Goal: Information Seeking & Learning: Learn about a topic

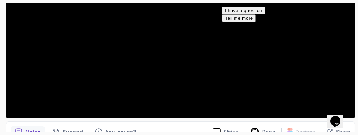
scroll to position [200, 0]
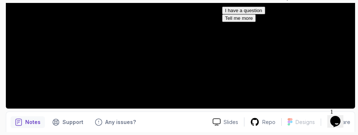
click at [256, 22] on button "Tell me more" at bounding box center [239, 18] width 34 height 8
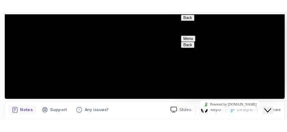
scroll to position [5, 0]
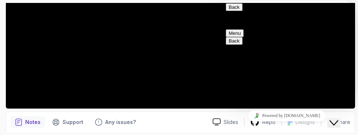
click at [347, 108] on div "Close Chat This icon closes the chat window." at bounding box center [340, 108] width 18 height 0
click at [339, 120] on icon "$i18n('chat', 'chat_widget')" at bounding box center [334, 122] width 9 height 5
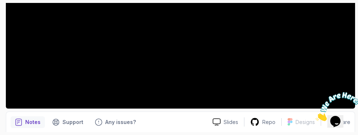
click at [316, 116] on icon "Close" at bounding box center [316, 119] width 0 height 6
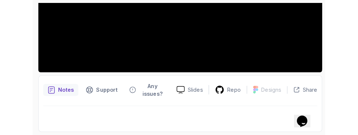
scroll to position [192, 0]
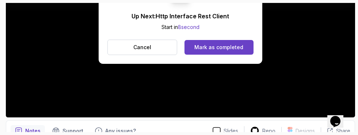
click at [237, 52] on button "Mark as completed" at bounding box center [219, 47] width 69 height 15
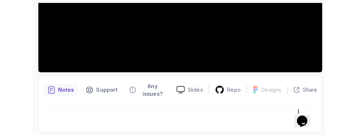
scroll to position [197, 0]
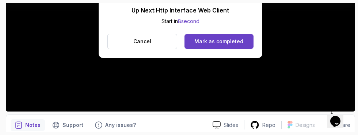
click at [239, 39] on div "Mark as completed" at bounding box center [219, 41] width 49 height 7
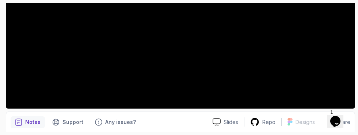
scroll to position [192, 0]
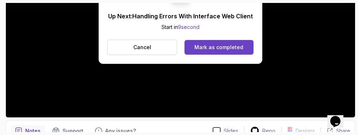
click at [239, 47] on div "Mark as completed" at bounding box center [219, 47] width 49 height 7
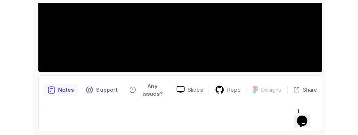
scroll to position [197, 0]
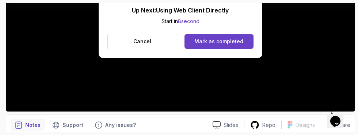
click at [235, 39] on div "Mark as completed" at bounding box center [219, 41] width 49 height 7
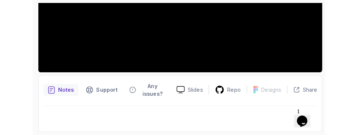
scroll to position [192, 0]
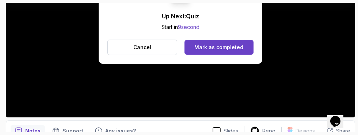
click at [239, 44] on div "Mark as completed" at bounding box center [219, 47] width 49 height 7
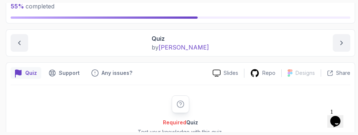
scroll to position [64, 0]
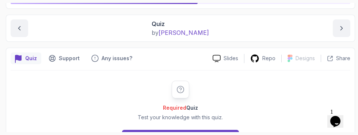
click at [212, 134] on button "Start" at bounding box center [180, 136] width 117 height 15
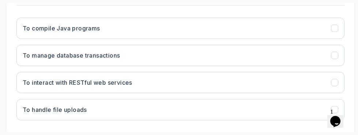
scroll to position [223, 0]
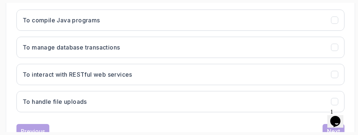
click at [336, 73] on icon "To interact with RESTful web services" at bounding box center [335, 74] width 4 height 3
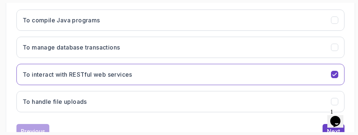
click at [329, 128] on div "Next" at bounding box center [333, 131] width 13 height 9
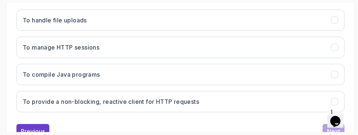
click at [322, 99] on button "To provide a non-blocking, reactive client for HTTP requests" at bounding box center [180, 101] width 328 height 21
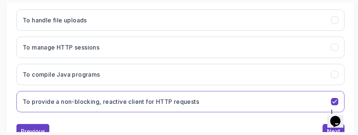
click at [329, 128] on div "Next" at bounding box center [333, 131] width 13 height 9
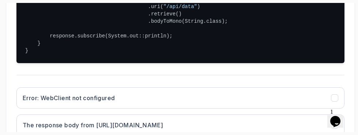
scroll to position [246, 0]
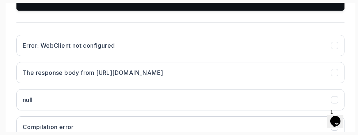
click at [27, 77] on h3 "The response body from http://example.com/api/data" at bounding box center [93, 72] width 140 height 9
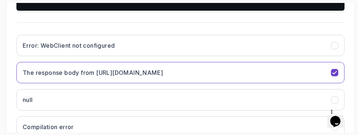
scroll to position [361, 0]
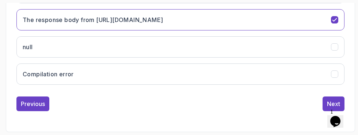
click at [326, 111] on button "Next" at bounding box center [334, 103] width 22 height 15
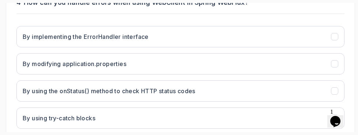
scroll to position [191, 0]
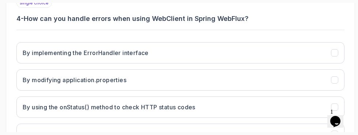
click at [30, 109] on h3 "By using the onStatus() method to check HTTP status codes" at bounding box center [109, 106] width 173 height 9
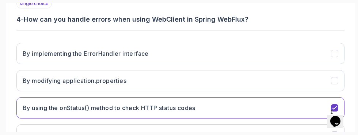
scroll to position [223, 0]
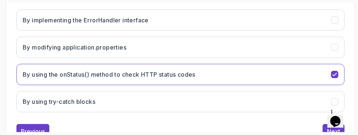
click at [325, 128] on button "Next" at bounding box center [334, 131] width 22 height 15
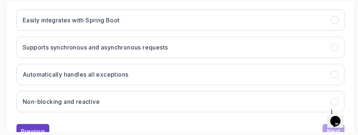
click at [331, 102] on button "Non-blocking and reactive" at bounding box center [180, 101] width 328 height 21
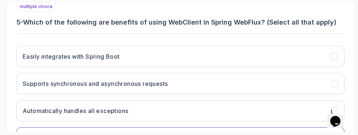
scroll to position [187, 0]
click at [334, 59] on icon "Easily integrates with Spring Boot" at bounding box center [335, 56] width 7 height 7
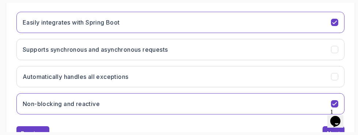
scroll to position [223, 0]
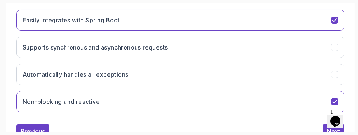
click at [335, 45] on icon "Supports synchronous and asynchronous requests" at bounding box center [335, 47] width 7 height 7
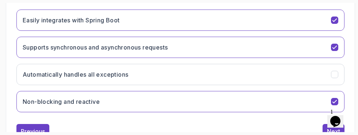
click at [324, 131] on button "Next" at bounding box center [334, 131] width 22 height 15
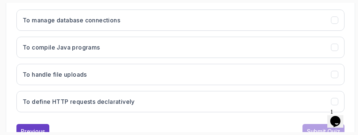
click at [334, 100] on icon "To define HTTP requests declaratively" at bounding box center [335, 101] width 7 height 7
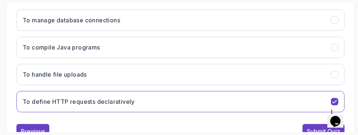
click at [315, 132] on div "Submit Quiz" at bounding box center [323, 131] width 33 height 9
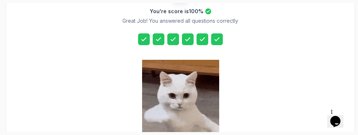
scroll to position [236, 0]
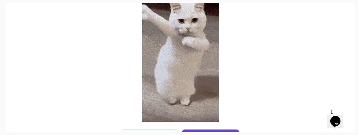
click at [223, 134] on div "Next Lecture" at bounding box center [211, 136] width 36 height 9
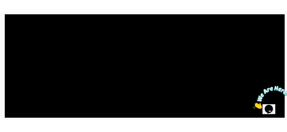
scroll to position [200, 0]
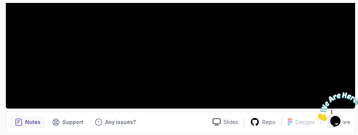
click at [316, 116] on icon "Close" at bounding box center [316, 119] width 0 height 6
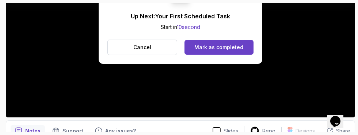
click at [235, 45] on div "Mark as completed" at bounding box center [219, 47] width 49 height 7
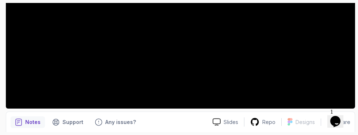
scroll to position [192, 0]
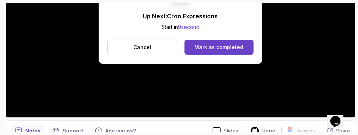
click at [230, 45] on div "Mark as completed" at bounding box center [219, 47] width 49 height 7
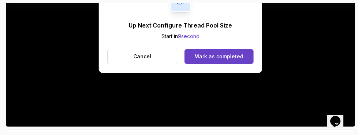
scroll to position [185, 0]
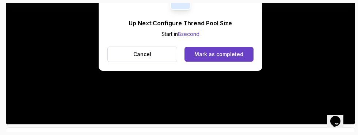
click at [231, 56] on div "Mark as completed" at bounding box center [219, 53] width 49 height 7
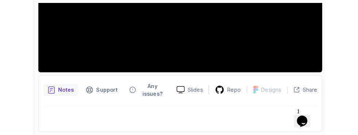
scroll to position [192, 0]
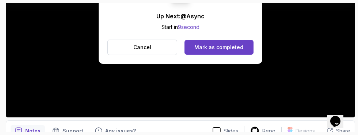
click at [237, 45] on div "Mark as completed" at bounding box center [219, 47] width 49 height 7
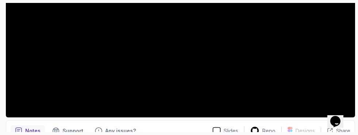
scroll to position [200, 0]
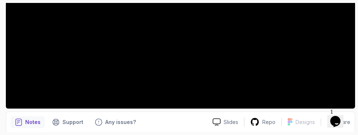
click at [323, 64] on div at bounding box center [181, 9] width 350 height 197
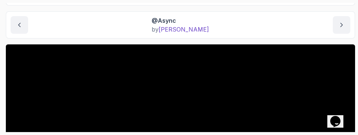
scroll to position [0, 0]
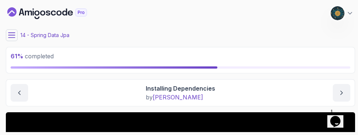
click at [12, 34] on icon at bounding box center [11, 34] width 7 height 7
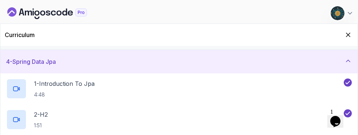
scroll to position [66, 0]
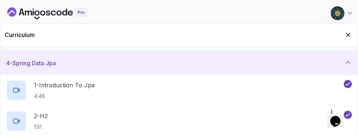
click at [332, 66] on div "4 - Spring Data Jpa" at bounding box center [179, 63] width 346 height 9
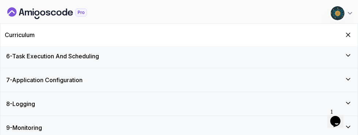
scroll to position [122, 0]
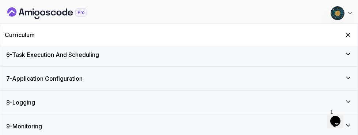
click at [309, 56] on div "6 - Task Execution And Scheduling" at bounding box center [179, 54] width 346 height 9
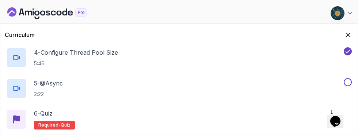
scroll to position [241, 0]
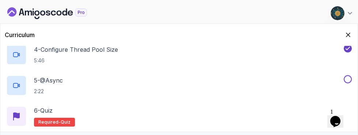
click at [269, 87] on div "5 - @Async 2:22" at bounding box center [174, 85] width 336 height 20
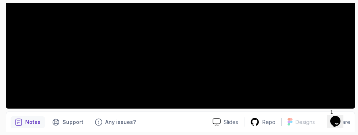
scroll to position [192, 0]
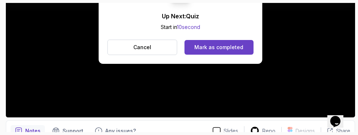
click at [244, 49] on button "Mark as completed" at bounding box center [219, 47] width 69 height 15
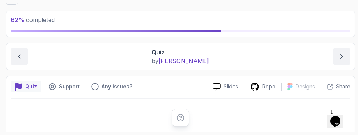
scroll to position [64, 0]
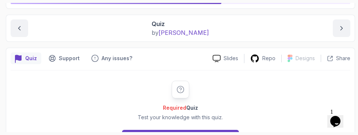
click at [230, 133] on button "Start" at bounding box center [180, 136] width 117 height 15
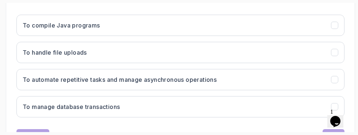
scroll to position [223, 0]
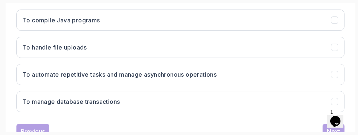
click at [304, 72] on button "To automate repetitive tasks and manage asynchronous operations" at bounding box center [180, 74] width 328 height 21
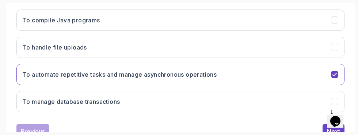
click at [330, 128] on div "Next" at bounding box center [333, 131] width 13 height 9
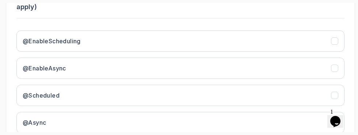
scroll to position [213, 0]
click at [333, 72] on button "@EnableAsync" at bounding box center [180, 67] width 328 height 21
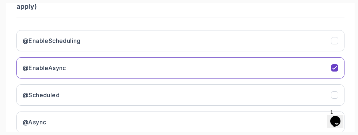
click at [329, 38] on button "@EnableScheduling" at bounding box center [180, 40] width 328 height 21
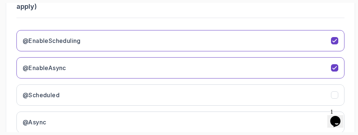
click at [335, 91] on icon "@Scheduled" at bounding box center [335, 94] width 7 height 7
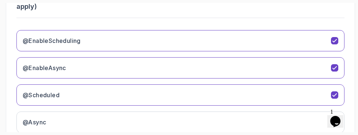
click at [322, 118] on button "@Async" at bounding box center [180, 121] width 328 height 21
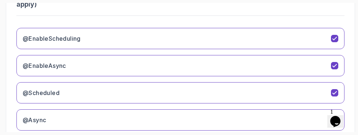
scroll to position [233, 0]
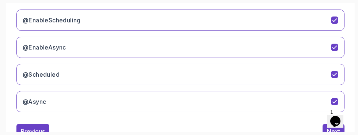
click at [329, 124] on button "Next" at bounding box center [334, 131] width 22 height 15
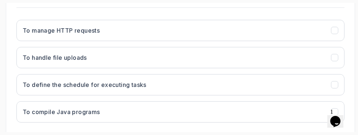
scroll to position [213, 0]
click at [331, 89] on button "To define the schedule for executing tasks" at bounding box center [180, 84] width 328 height 21
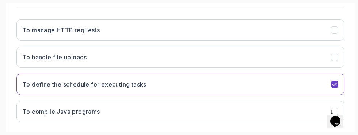
scroll to position [223, 0]
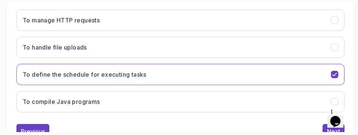
click at [328, 125] on button "Next" at bounding box center [334, 131] width 22 height 15
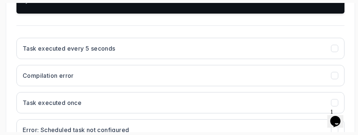
scroll to position [278, 0]
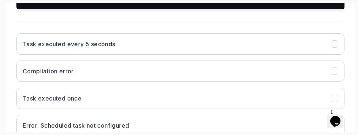
click at [297, 54] on button "Task executed every 5 seconds" at bounding box center [180, 43] width 328 height 21
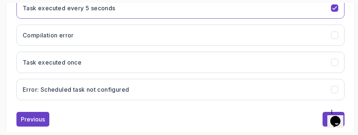
scroll to position [339, 0]
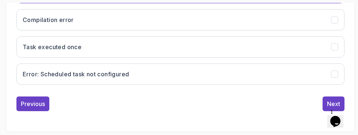
click at [330, 108] on div "Next" at bounding box center [333, 103] width 13 height 9
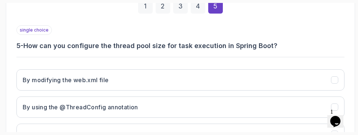
scroll to position [161, 0]
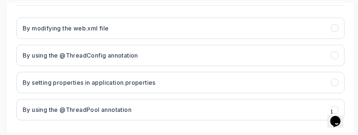
click at [297, 79] on button "By setting properties in application.properties" at bounding box center [180, 82] width 328 height 21
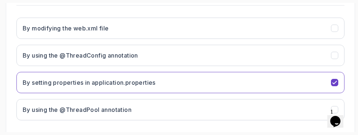
scroll to position [223, 0]
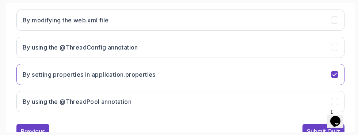
click at [319, 126] on button "Submit Quiz" at bounding box center [324, 131] width 42 height 15
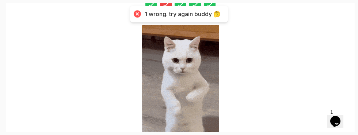
scroll to position [236, 0]
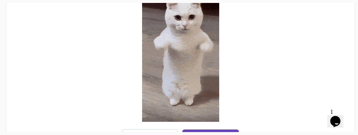
click at [226, 134] on div "Submit Anyway" at bounding box center [210, 136] width 43 height 9
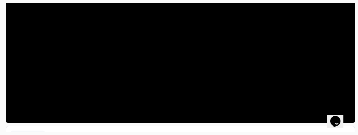
scroll to position [187, 0]
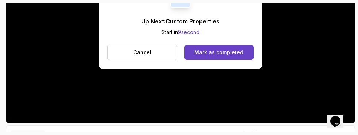
click at [232, 57] on button "Mark as completed" at bounding box center [219, 52] width 69 height 15
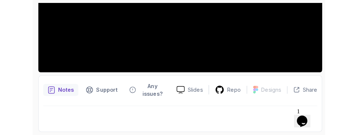
scroll to position [192, 0]
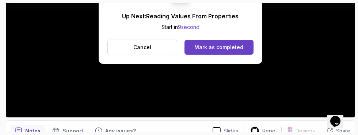
click at [246, 47] on button "Mark as completed" at bounding box center [219, 47] width 69 height 15
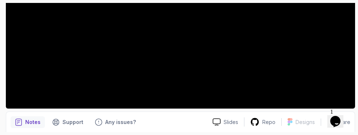
scroll to position [192, 0]
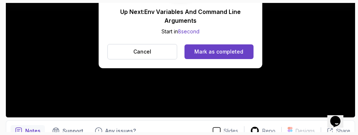
click at [238, 54] on div "Mark as completed" at bounding box center [219, 51] width 49 height 7
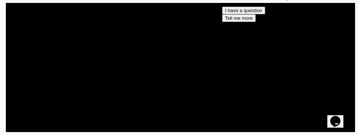
scroll to position [170, 0]
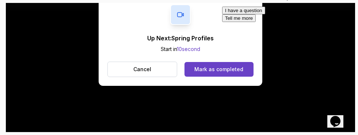
click at [240, 22] on div "I have a question Tell me more" at bounding box center [288, 14] width 132 height 15
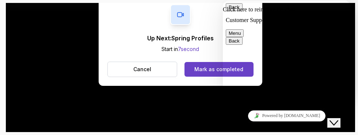
scroll to position [38, 0]
click at [223, 0] on div "Hi there Need help? Search our help center for answers or start a conversation:…" at bounding box center [223, 0] width 0 height 0
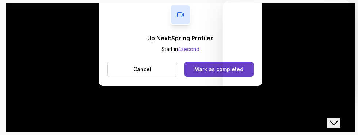
click at [223, 0] on div "Tell me more" at bounding box center [223, 0] width 0 height 0
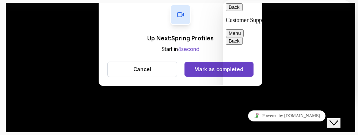
scroll to position [47, 0]
click at [197, 64] on button "Mark as completed" at bounding box center [219, 69] width 69 height 15
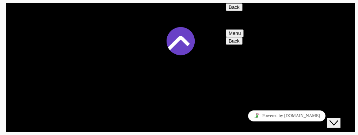
click at [339, 118] on icon "Close Chat This icon closes the chat window." at bounding box center [334, 122] width 9 height 9
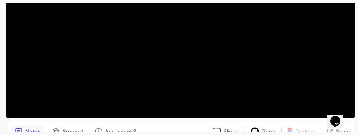
scroll to position [193, 0]
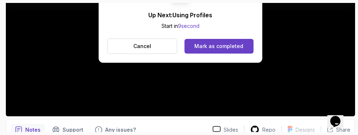
click at [242, 51] on button "Mark as completed" at bounding box center [219, 46] width 69 height 15
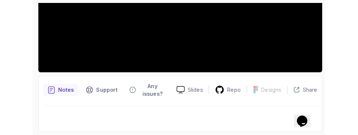
scroll to position [197, 0]
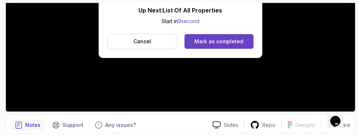
click at [228, 41] on div "Mark as completed" at bounding box center [219, 41] width 49 height 7
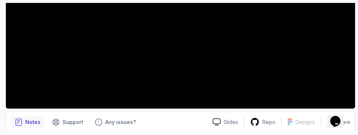
scroll to position [192, 0]
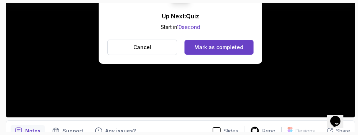
click at [238, 48] on div "Mark as completed" at bounding box center [219, 47] width 49 height 7
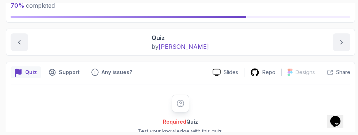
scroll to position [64, 0]
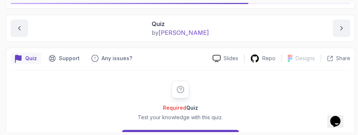
click at [220, 134] on button "Start" at bounding box center [180, 136] width 117 height 15
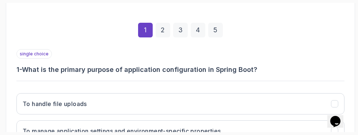
scroll to position [140, 0]
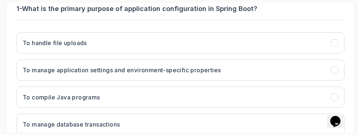
click at [332, 78] on button "To manage application settings and environment-specific properties" at bounding box center [180, 69] width 328 height 21
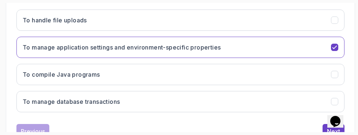
scroll to position [223, 0]
click at [328, 131] on div "Next" at bounding box center [333, 131] width 13 height 9
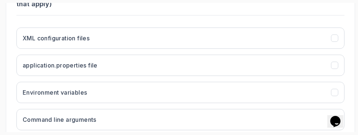
scroll to position [215, 0]
click at [333, 46] on button "XML configuration files" at bounding box center [180, 37] width 328 height 21
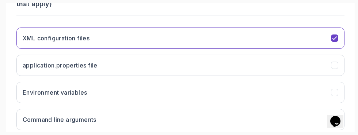
click at [334, 67] on icon "application.properties file" at bounding box center [335, 65] width 7 height 7
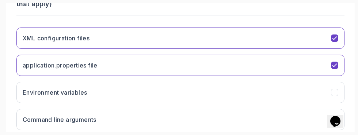
click at [329, 88] on button "Environment variables" at bounding box center [180, 92] width 328 height 21
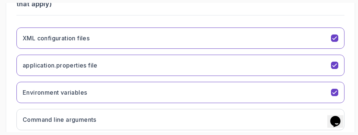
scroll to position [233, 0]
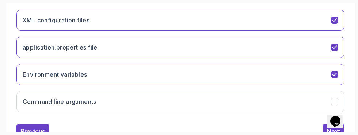
click at [332, 127] on div "Next" at bounding box center [333, 131] width 13 height 9
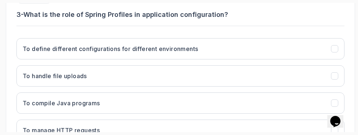
scroll to position [223, 0]
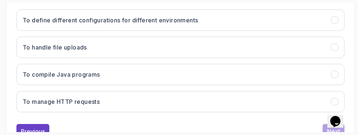
click at [30, 134] on button "Previous" at bounding box center [32, 131] width 33 height 15
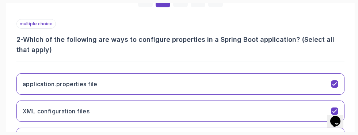
scroll to position [169, 0]
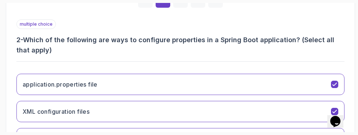
click at [337, 108] on icon "XML configuration files" at bounding box center [335, 111] width 7 height 7
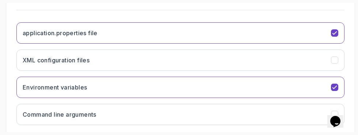
scroll to position [225, 0]
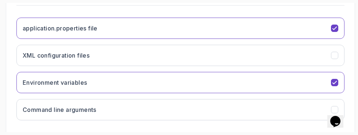
click at [331, 108] on button "Command line arguments" at bounding box center [180, 109] width 328 height 21
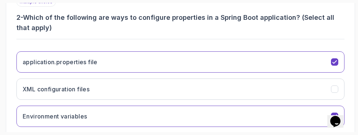
scroll to position [233, 0]
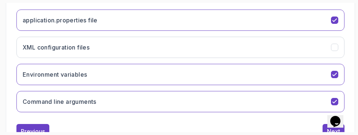
click at [330, 131] on div "Next" at bounding box center [333, 131] width 13 height 9
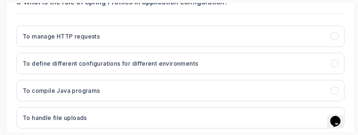
scroll to position [208, 0]
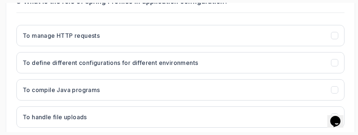
click at [341, 62] on button "To define different configurations for different environments" at bounding box center [180, 62] width 328 height 21
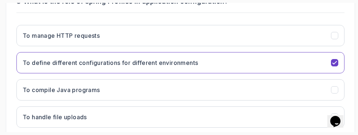
scroll to position [223, 0]
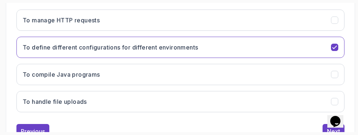
click at [326, 126] on button "Next" at bounding box center [334, 131] width 22 height 15
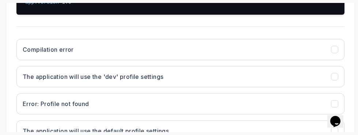
scroll to position [252, 0]
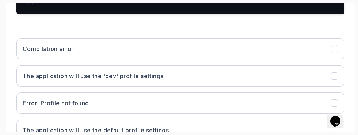
click at [321, 78] on button "The application will use the 'dev' profile settings" at bounding box center [180, 75] width 328 height 21
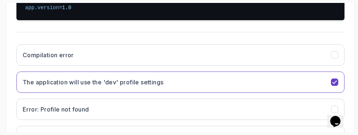
scroll to position [280, 0]
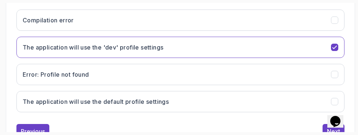
click at [332, 129] on div "Next" at bounding box center [333, 131] width 13 height 9
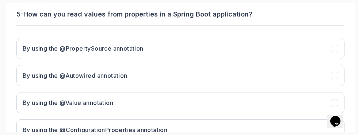
scroll to position [195, 0]
click at [338, 102] on icon "By using the @Value annotation" at bounding box center [335, 102] width 7 height 7
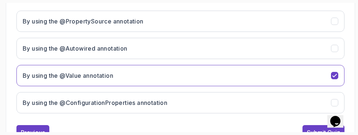
scroll to position [223, 0]
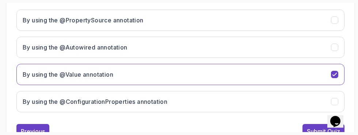
click at [317, 125] on button "Submit Quiz" at bounding box center [324, 131] width 42 height 15
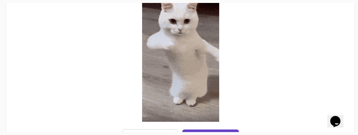
click at [226, 134] on div "Next Lecture" at bounding box center [211, 136] width 36 height 9
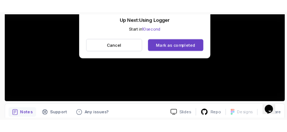
scroll to position [200, 0]
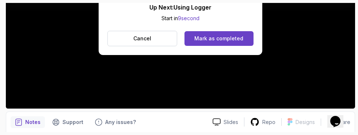
click at [239, 39] on div "Mark as completed" at bounding box center [219, 38] width 49 height 7
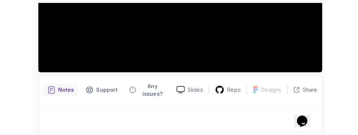
scroll to position [192, 0]
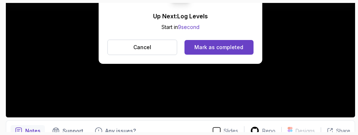
click at [242, 50] on button "Mark as completed" at bounding box center [219, 47] width 69 height 15
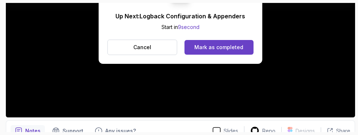
click at [238, 51] on button "Mark as completed" at bounding box center [219, 47] width 69 height 15
click at [244, 50] on button "Mark as completed" at bounding box center [219, 47] width 69 height 15
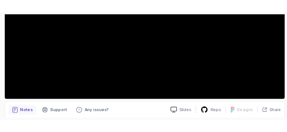
scroll to position [192, 0]
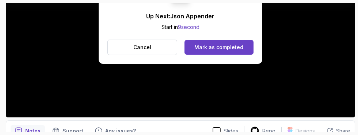
click at [243, 46] on button "Mark as completed" at bounding box center [219, 47] width 69 height 15
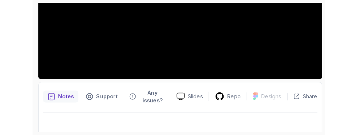
scroll to position [177, 0]
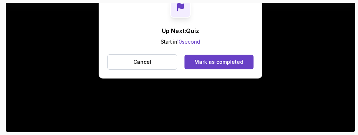
click at [237, 61] on div "Mark as completed" at bounding box center [219, 61] width 49 height 7
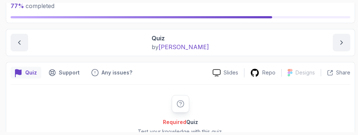
scroll to position [64, 0]
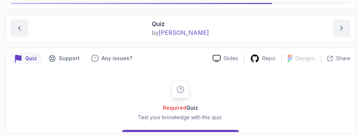
click at [217, 134] on button "Start" at bounding box center [180, 136] width 117 height 15
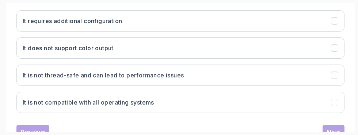
scroll to position [223, 0]
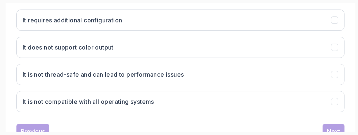
click at [330, 74] on button "It is not thread-safe and can lead to performance issues" at bounding box center [180, 74] width 328 height 21
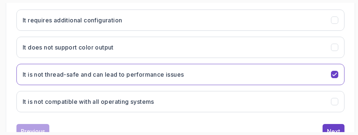
click at [335, 130] on div "Next" at bounding box center [333, 131] width 13 height 9
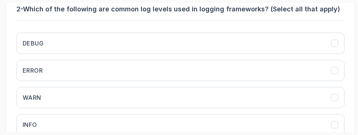
scroll to position [200, 0]
click at [332, 73] on icon "ERROR" at bounding box center [335, 70] width 7 height 7
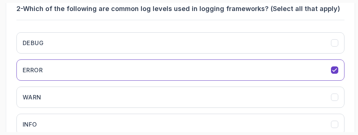
click at [334, 94] on icon "WARN" at bounding box center [335, 97] width 7 height 7
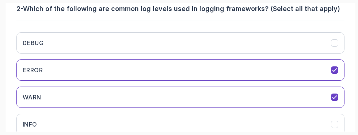
click at [332, 122] on icon "INFO" at bounding box center [335, 124] width 7 height 7
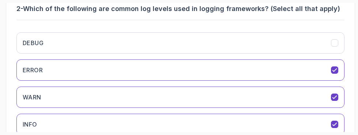
click at [332, 37] on button "DEBUG" at bounding box center [180, 42] width 328 height 21
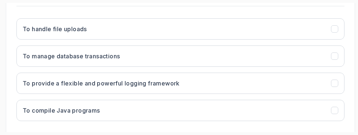
scroll to position [215, 0]
click at [331, 85] on button "To provide a flexible and powerful logging framework" at bounding box center [180, 82] width 328 height 21
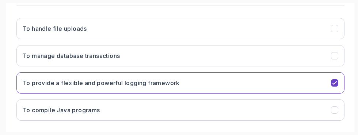
scroll to position [223, 0]
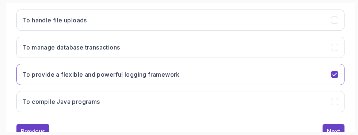
click at [336, 133] on div "Next" at bounding box center [333, 131] width 13 height 9
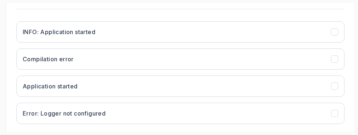
scroll to position [276, 0]
click at [32, 36] on h3 "INFO: Application started" at bounding box center [59, 31] width 73 height 9
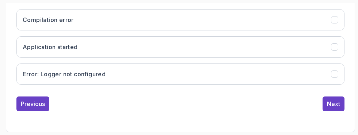
scroll to position [331, 0]
click at [339, 108] on div "Next" at bounding box center [333, 103] width 13 height 9
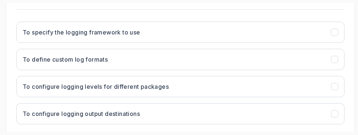
scroll to position [211, 0]
click at [335, 86] on icon "To configure logging levels for different packages" at bounding box center [335, 86] width 7 height 7
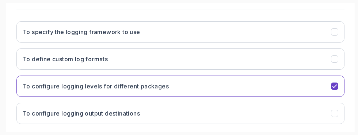
scroll to position [223, 0]
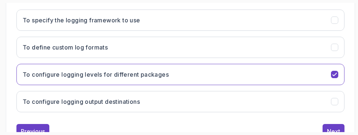
click at [335, 132] on div "Next" at bounding box center [333, 131] width 13 height 9
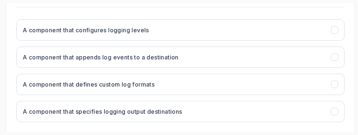
scroll to position [214, 0]
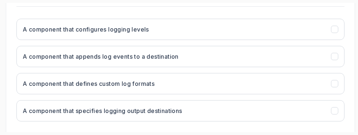
click at [339, 83] on button "A component that defines custom log formats" at bounding box center [180, 83] width 328 height 21
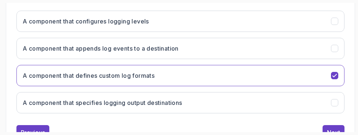
scroll to position [222, 0]
click at [332, 132] on div "Next" at bounding box center [333, 131] width 13 height 9
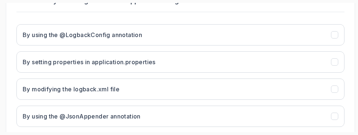
scroll to position [209, 0]
click at [332, 93] on button "By modifying the logback.xml file" at bounding box center [180, 88] width 328 height 21
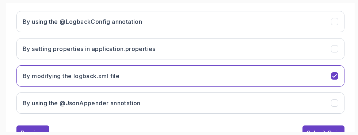
scroll to position [223, 0]
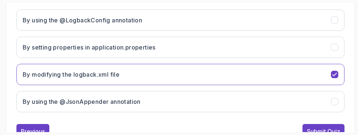
click at [330, 133] on div "Submit Quiz" at bounding box center [323, 131] width 33 height 9
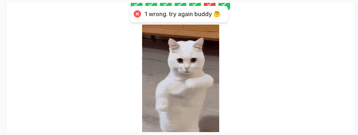
scroll to position [236, 0]
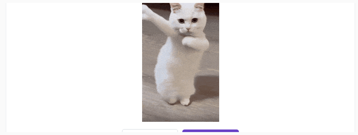
click at [222, 134] on div "Submit Anyway" at bounding box center [210, 136] width 43 height 9
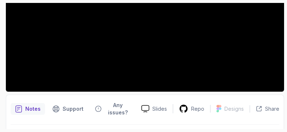
scroll to position [200, 0]
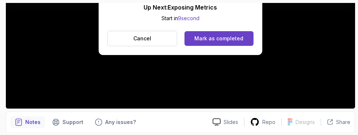
click at [242, 40] on div "Mark as completed" at bounding box center [219, 38] width 49 height 7
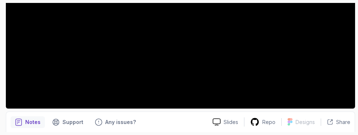
scroll to position [192, 0]
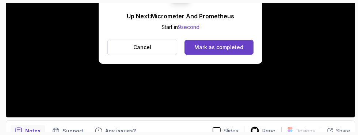
click at [239, 47] on div "Mark as completed" at bounding box center [219, 47] width 49 height 7
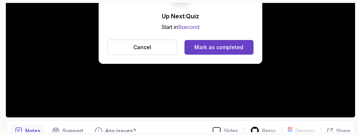
click at [217, 46] on div "Mark as completed" at bounding box center [219, 47] width 49 height 7
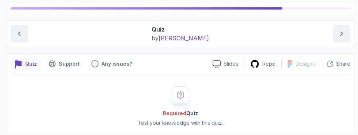
scroll to position [64, 0]
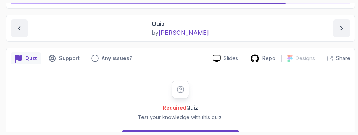
click at [218, 134] on button "Start" at bounding box center [180, 136] width 117 height 15
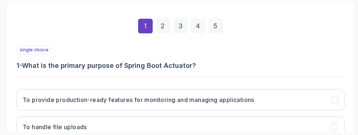
scroll to position [150, 0]
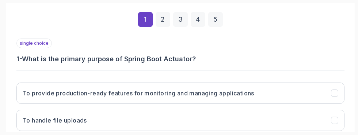
click at [341, 92] on button "To provide production-ready features for monitoring and managing applications" at bounding box center [180, 92] width 328 height 21
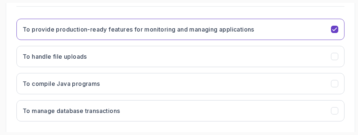
scroll to position [223, 0]
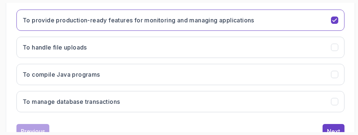
click at [335, 132] on div "Next" at bounding box center [333, 131] width 13 height 9
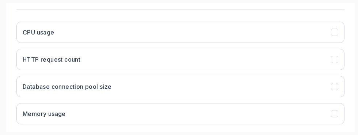
scroll to position [214, 0]
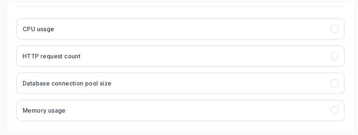
click at [336, 108] on icon "Memory usage" at bounding box center [335, 110] width 7 height 7
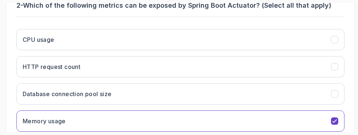
scroll to position [198, 0]
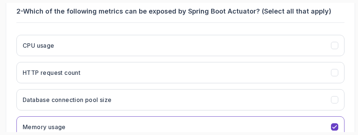
click at [335, 76] on icon "HTTP request count" at bounding box center [335, 72] width 7 height 7
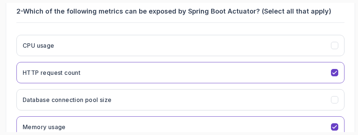
click at [333, 49] on button "CPU usage" at bounding box center [180, 45] width 328 height 21
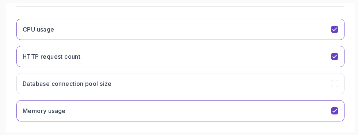
scroll to position [223, 0]
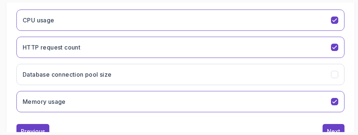
click at [338, 72] on icon "Database connection pool size" at bounding box center [335, 74] width 7 height 7
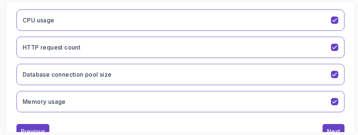
click at [335, 132] on div "Next" at bounding box center [333, 131] width 13 height 9
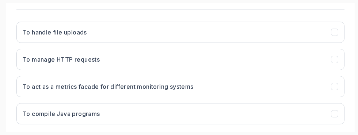
scroll to position [213, 0]
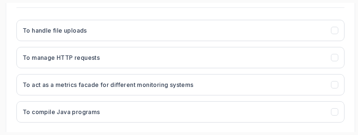
click at [338, 84] on icon "To act as a metrics facade for different monitoring systems" at bounding box center [335, 84] width 7 height 7
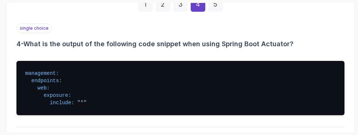
scroll to position [165, 0]
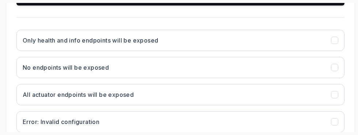
click at [338, 97] on icon "All actuator endpoints will be exposed" at bounding box center [335, 94] width 7 height 7
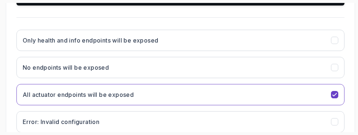
scroll to position [295, 0]
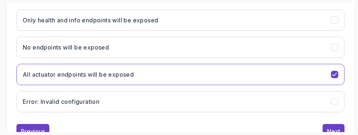
click at [336, 134] on button "Next" at bounding box center [334, 131] width 22 height 15
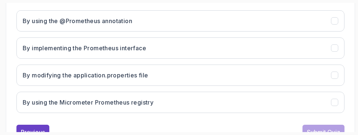
scroll to position [223, 0]
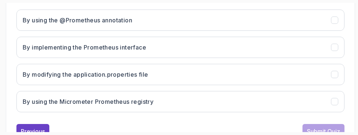
click at [331, 77] on button "By modifying the application.properties file" at bounding box center [180, 74] width 328 height 21
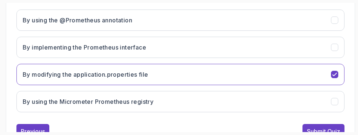
click at [335, 129] on div "Submit Quiz" at bounding box center [323, 131] width 33 height 9
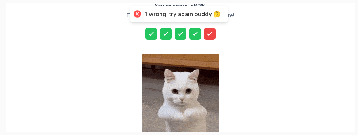
scroll to position [236, 0]
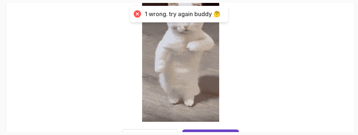
click at [164, 134] on button "Try Again" at bounding box center [150, 136] width 56 height 15
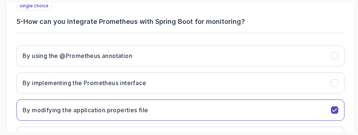
scroll to position [192, 0]
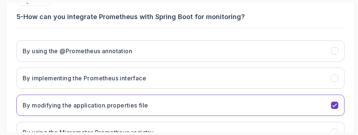
click at [336, 78] on icon "By implementing the Prometheus interface" at bounding box center [335, 78] width 7 height 7
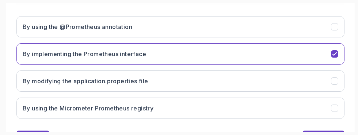
scroll to position [223, 0]
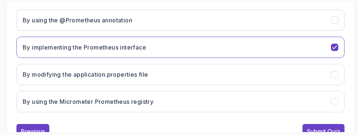
click at [338, 104] on icon "By using the Micrometer Prometheus registry" at bounding box center [335, 101] width 7 height 7
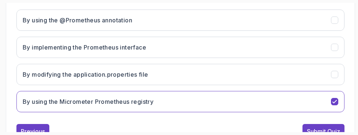
click at [332, 131] on div "Submit Quiz" at bounding box center [323, 131] width 33 height 9
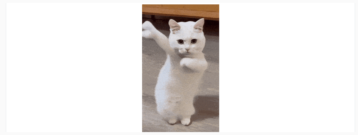
scroll to position [236, 0]
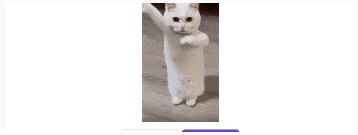
click at [226, 133] on div "Next Lecture" at bounding box center [211, 136] width 36 height 9
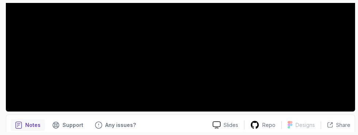
scroll to position [200, 0]
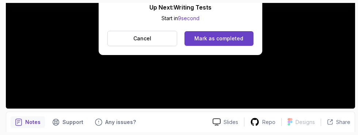
click at [240, 41] on div "Mark as completed" at bounding box center [219, 38] width 49 height 7
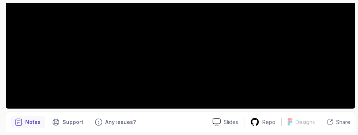
scroll to position [192, 0]
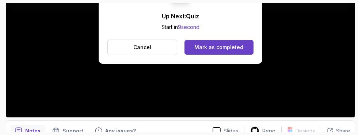
click at [245, 50] on button "Mark as completed" at bounding box center [219, 47] width 69 height 15
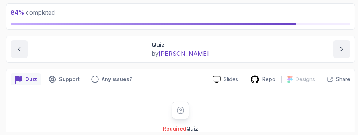
scroll to position [64, 0]
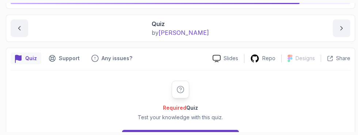
click at [224, 134] on button "Start" at bounding box center [180, 136] width 117 height 15
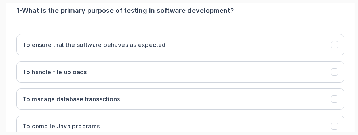
scroll to position [199, 0]
click at [337, 41] on icon "To ensure that the software behaves as expected" at bounding box center [335, 44] width 7 height 7
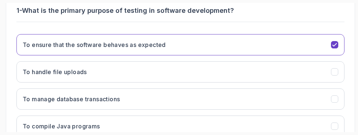
scroll to position [223, 0]
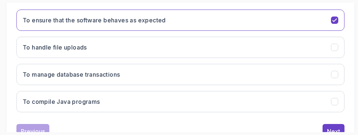
click at [342, 129] on button "Next" at bounding box center [334, 131] width 22 height 15
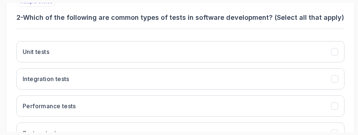
scroll to position [192, 0]
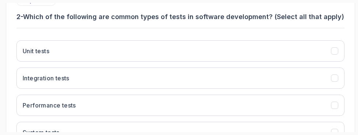
click at [338, 52] on icon "Unit tests" at bounding box center [335, 51] width 7 height 7
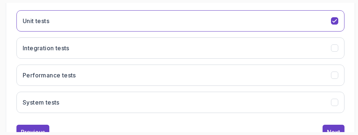
scroll to position [223, 0]
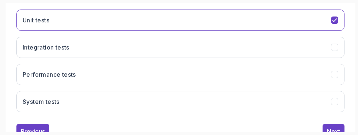
click at [334, 99] on icon "System tests" at bounding box center [335, 101] width 7 height 7
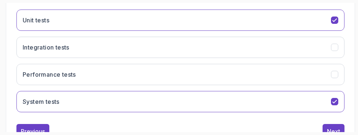
click at [335, 76] on icon "Performance tests" at bounding box center [335, 74] width 7 height 7
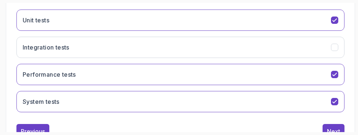
click at [335, 44] on icon "Integration tests" at bounding box center [335, 47] width 7 height 7
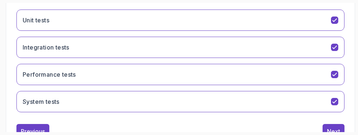
click at [335, 130] on div "Next" at bounding box center [333, 131] width 13 height 9
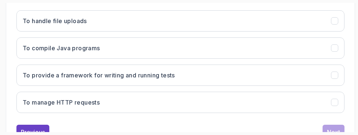
scroll to position [223, 0]
click at [338, 77] on icon "To provide a framework for writing and running tests" at bounding box center [335, 74] width 7 height 7
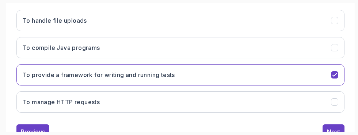
click at [335, 130] on div "Next" at bounding box center [333, 131] width 13 height 9
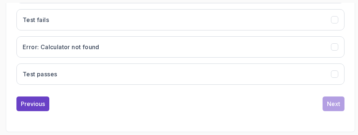
scroll to position [363, 0]
click at [340, 84] on button "Test passes" at bounding box center [180, 73] width 328 height 21
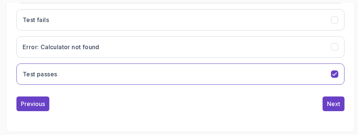
click at [334, 108] on div "Next" at bounding box center [333, 103] width 13 height 9
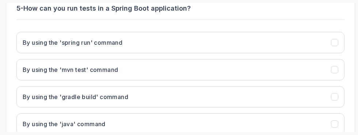
scroll to position [201, 0]
click at [333, 42] on icon "By using the 'spring run' command" at bounding box center [335, 42] width 7 height 7
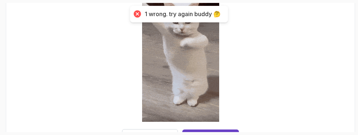
click at [135, 134] on button "Try Again" at bounding box center [150, 136] width 56 height 15
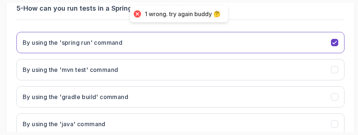
scroll to position [200, 0]
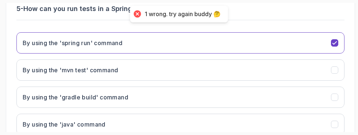
click at [331, 72] on button "By using the 'mvn test' command" at bounding box center [180, 69] width 328 height 21
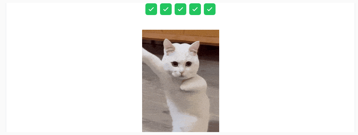
scroll to position [236, 0]
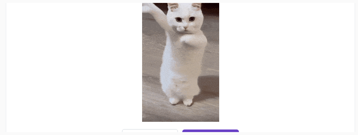
click at [221, 134] on button "Next Lecture" at bounding box center [210, 136] width 57 height 15
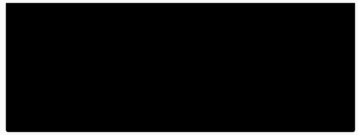
scroll to position [177, 0]
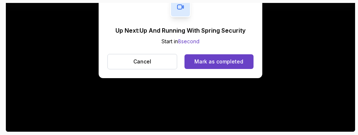
click at [272, 67] on div "Up Next: Up And Running With Spring Security Start in 8 second Cancel Mark as c…" at bounding box center [181, 33] width 350 height 197
click at [231, 59] on div "Mark as completed" at bounding box center [219, 61] width 49 height 7
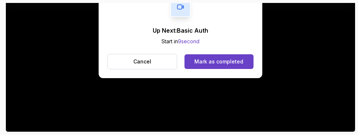
click at [236, 63] on div "Mark as completed" at bounding box center [219, 61] width 49 height 7
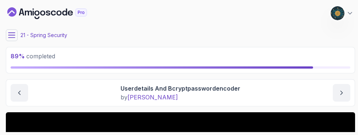
click at [8, 37] on button at bounding box center [12, 35] width 12 height 12
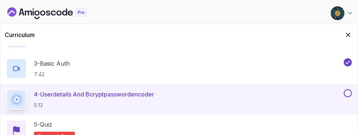
scroll to position [313, 0]
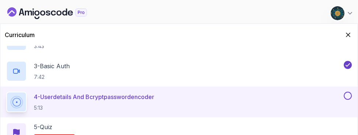
click at [50, 71] on h2 "3 - Basic Auth 7:42" at bounding box center [52, 70] width 36 height 19
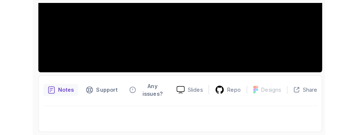
scroll to position [197, 0]
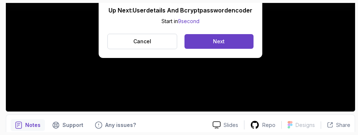
click at [238, 44] on button "Next" at bounding box center [219, 41] width 69 height 15
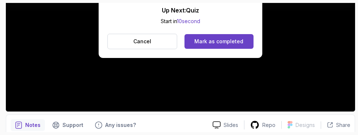
click at [235, 41] on div "Mark as completed" at bounding box center [219, 41] width 49 height 7
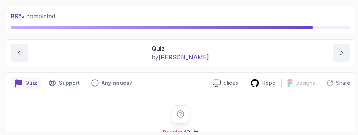
scroll to position [64, 0]
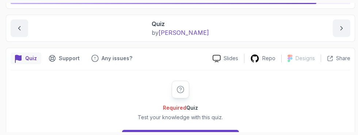
click at [221, 124] on div "Required Quiz Test your knowledge with this quiz. Start" at bounding box center [180, 112] width 140 height 64
click at [225, 134] on button "Start" at bounding box center [180, 136] width 117 height 15
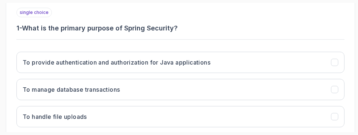
scroll to position [181, 0]
click at [332, 61] on icon "To provide authentication and authorization for Java applications" at bounding box center [335, 62] width 7 height 7
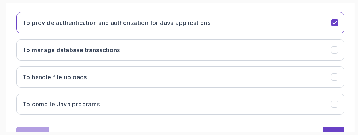
scroll to position [219, 0]
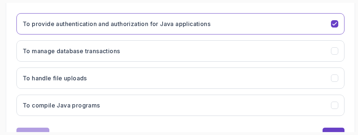
click at [336, 132] on div "Next" at bounding box center [333, 134] width 13 height 9
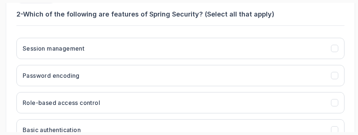
scroll to position [193, 0]
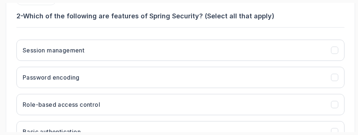
click at [335, 78] on icon "Password encoding" at bounding box center [335, 77] width 7 height 7
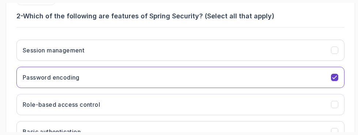
click at [332, 108] on button "Role-based access control" at bounding box center [180, 104] width 328 height 21
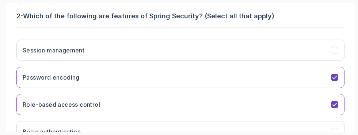
click at [336, 131] on icon "Basic authentication" at bounding box center [335, 131] width 4 height 3
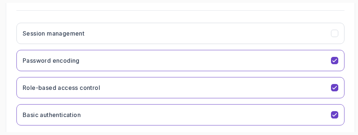
scroll to position [211, 0]
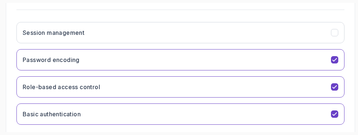
click at [340, 29] on button "Session management" at bounding box center [180, 32] width 328 height 21
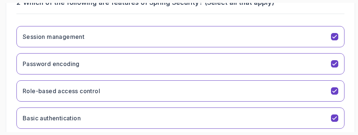
scroll to position [207, 0]
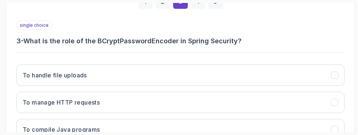
scroll to position [168, 0]
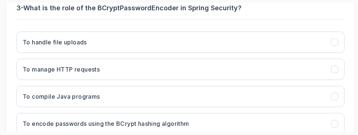
click at [312, 125] on button "To encode passwords using the BCrypt hashing algorithm" at bounding box center [180, 123] width 328 height 21
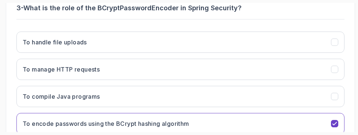
scroll to position [223, 0]
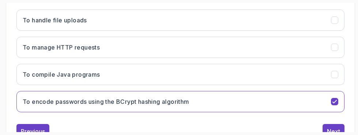
click at [333, 132] on div "Next" at bounding box center [333, 131] width 13 height 9
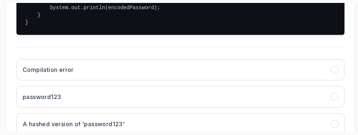
scroll to position [240, 0]
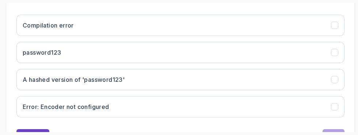
click at [339, 63] on button "password123" at bounding box center [180, 52] width 328 height 21
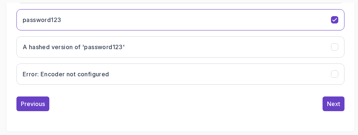
scroll to position [331, 0]
click at [336, 108] on div "Next" at bounding box center [333, 103] width 13 height 9
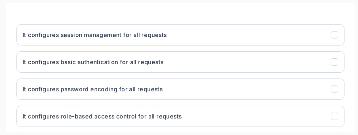
scroll to position [324, 0]
click at [330, 72] on button "It configures basic authentication for all requests" at bounding box center [180, 61] width 328 height 21
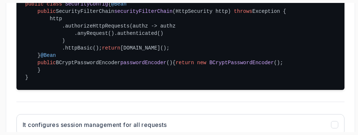
scroll to position [234, 0]
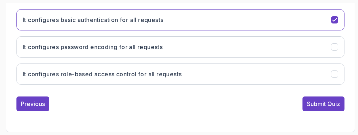
click at [331, 108] on div "Submit Quiz" at bounding box center [323, 103] width 33 height 9
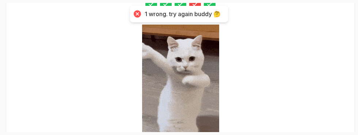
scroll to position [236, 0]
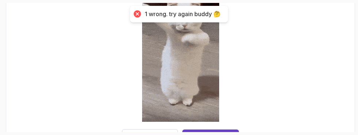
click at [159, 134] on div "Try Again" at bounding box center [150, 136] width 24 height 7
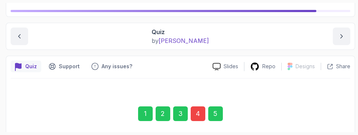
scroll to position [71, 0]
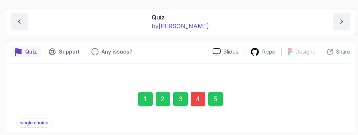
click at [195, 98] on div "4" at bounding box center [198, 98] width 15 height 15
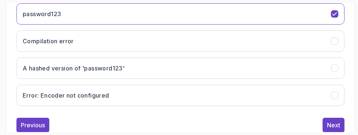
scroll to position [304, 0]
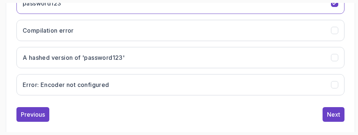
click at [336, 61] on icon "A hashed version of 'password123'" at bounding box center [335, 57] width 7 height 7
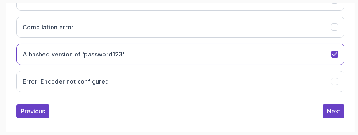
scroll to position [331, 0]
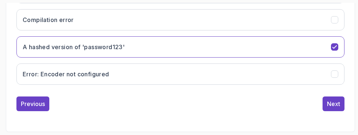
click at [338, 108] on div "Next" at bounding box center [333, 103] width 13 height 9
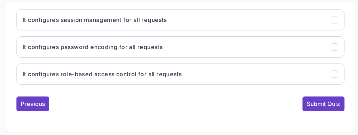
click at [332, 108] on div "Submit Quiz" at bounding box center [323, 103] width 33 height 9
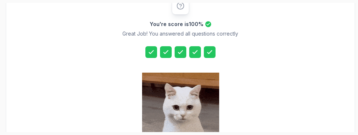
scroll to position [236, 0]
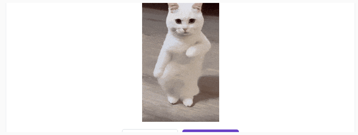
click at [221, 134] on div "Next Lecture" at bounding box center [211, 136] width 36 height 9
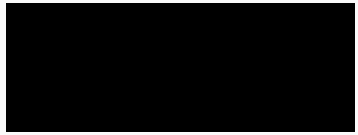
scroll to position [167, 0]
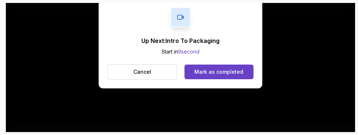
click at [229, 73] on div "Mark as completed" at bounding box center [219, 71] width 49 height 7
click at [233, 73] on div "Mark as completed" at bounding box center [219, 71] width 49 height 7
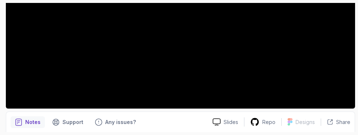
scroll to position [192, 0]
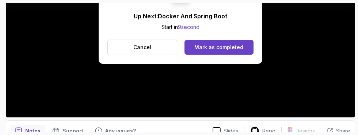
click at [233, 49] on div "Mark as completed" at bounding box center [219, 47] width 49 height 7
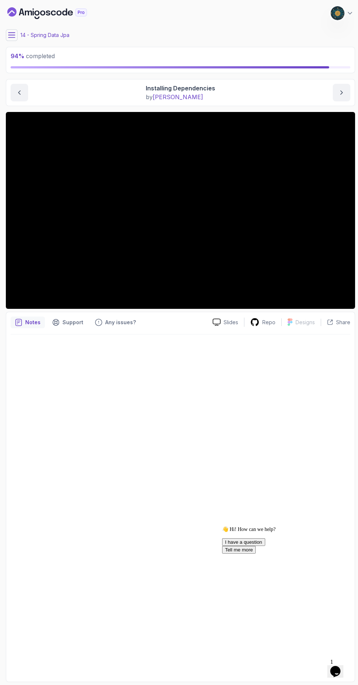
click at [14, 36] on icon at bounding box center [11, 34] width 7 height 7
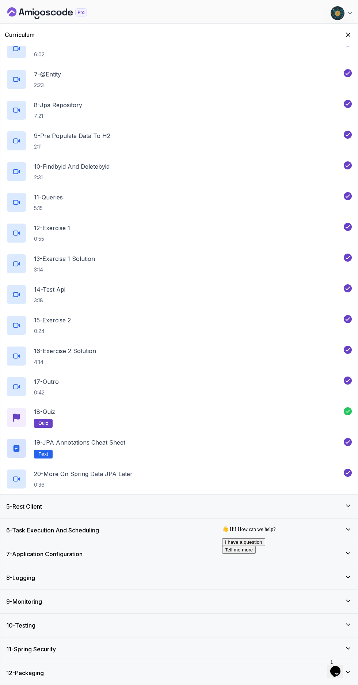
scroll to position [205, 0]
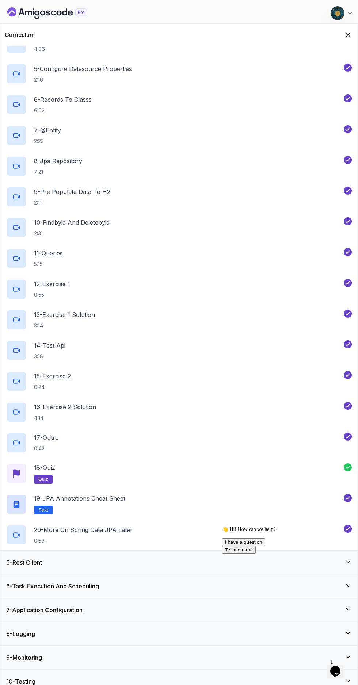
click at [334, 134] on div "5 - Rest Client" at bounding box center [179, 562] width 346 height 9
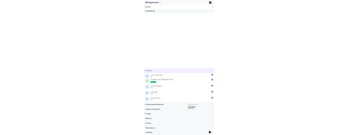
scroll to position [0, 0]
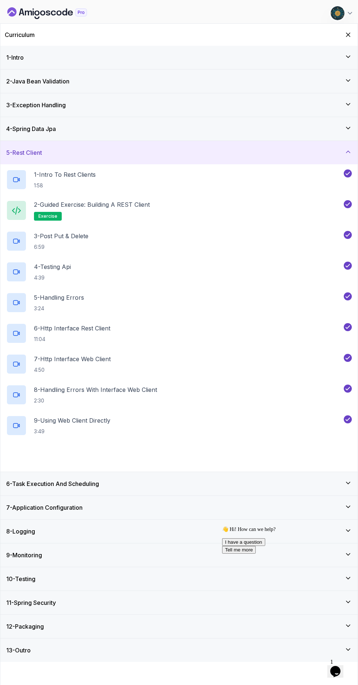
click at [261, 134] on div "6 - Task Execution And Scheduling" at bounding box center [179, 483] width 346 height 9
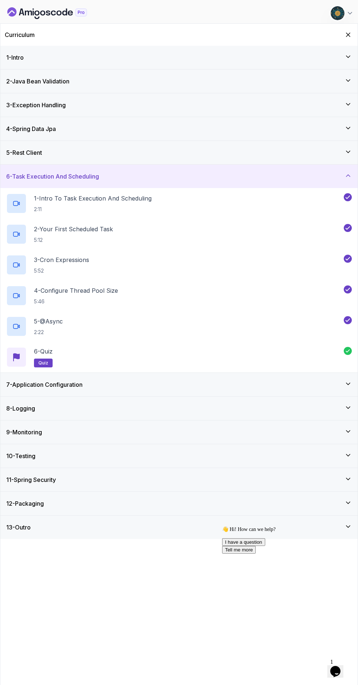
click at [19, 134] on h3 "12 - Packaging" at bounding box center [25, 503] width 38 height 9
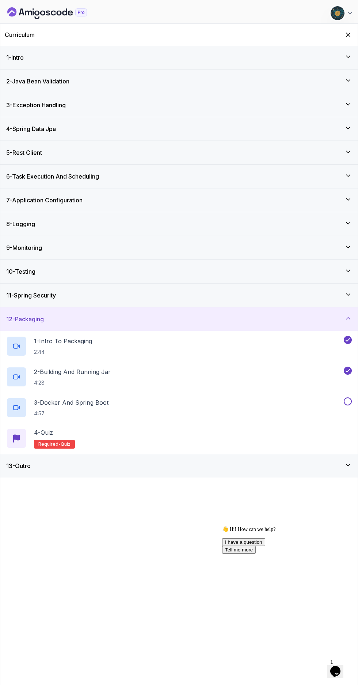
click at [50, 134] on p "3 - Docker And Spring Boot" at bounding box center [71, 402] width 75 height 9
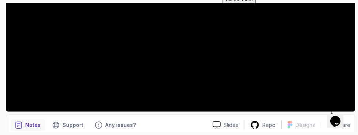
scroll to position [200, 0]
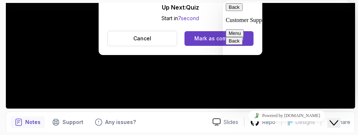
scroll to position [20, 0]
click at [233, 11] on button "Back" at bounding box center [234, 7] width 17 height 8
click at [339, 118] on icon "Close Chat This icon closes the chat window." at bounding box center [334, 122] width 9 height 9
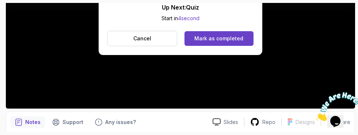
click at [224, 38] on div "Mark as completed" at bounding box center [219, 38] width 49 height 7
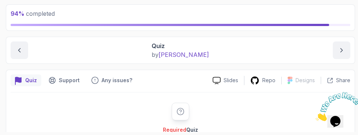
scroll to position [64, 0]
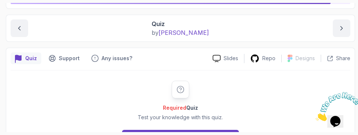
click at [217, 134] on button "Start" at bounding box center [180, 136] width 117 height 15
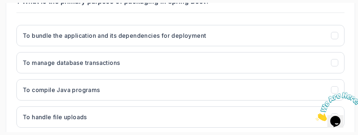
click at [332, 39] on button "To bundle the application and its dependencies for deployment" at bounding box center [180, 35] width 328 height 21
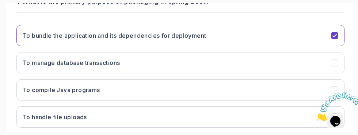
scroll to position [223, 0]
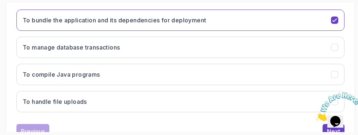
click at [316, 116] on icon "Close" at bounding box center [316, 119] width 0 height 6
click at [327, 129] on button "Next" at bounding box center [334, 131] width 22 height 15
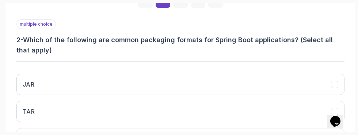
scroll to position [169, 0]
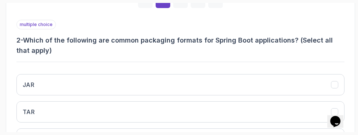
click at [32, 88] on h3 "JAR" at bounding box center [29, 84] width 12 height 9
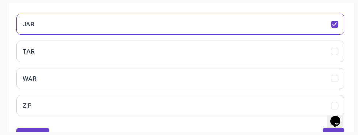
scroll to position [233, 0]
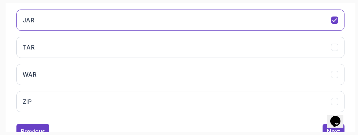
click at [326, 128] on button "Next" at bounding box center [334, 131] width 22 height 15
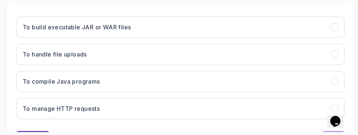
scroll to position [217, 0]
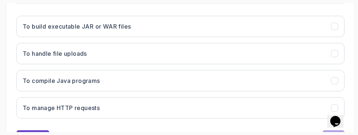
click at [21, 134] on div "Previous" at bounding box center [33, 137] width 24 height 9
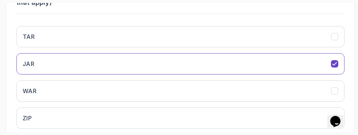
click at [25, 94] on h3 "WAR" at bounding box center [30, 90] width 14 height 9
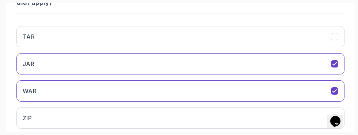
scroll to position [233, 0]
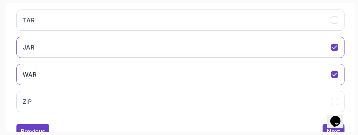
click at [328, 131] on div "Next" at bounding box center [333, 131] width 13 height 9
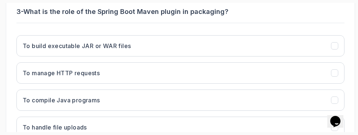
scroll to position [198, 0]
click at [332, 47] on icon "To build executable JAR or WAR files" at bounding box center [335, 45] width 7 height 7
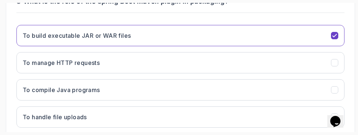
scroll to position [223, 0]
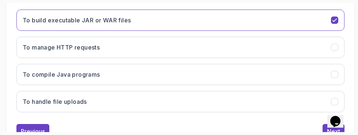
click at [330, 124] on button "Next" at bounding box center [334, 131] width 22 height 15
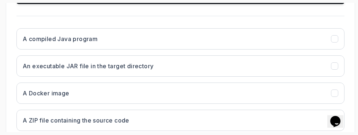
scroll to position [250, 0]
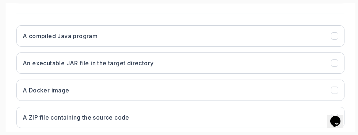
click at [335, 65] on icon "An executable JAR file in the target directory" at bounding box center [335, 63] width 7 height 7
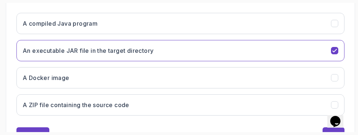
scroll to position [266, 0]
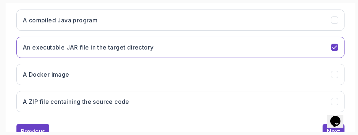
click at [327, 127] on button "Next" at bounding box center [334, 131] width 22 height 15
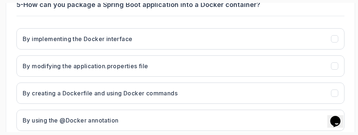
scroll to position [208, 0]
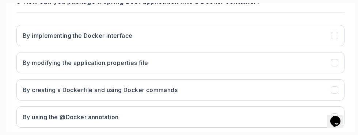
click at [339, 93] on button "By creating a Dockerfile and using Docker commands" at bounding box center [180, 89] width 328 height 21
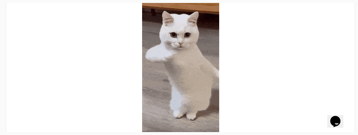
scroll to position [236, 0]
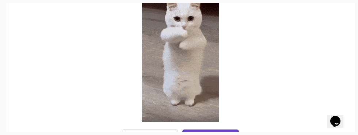
click at [222, 134] on div "Next Lecture" at bounding box center [211, 136] width 36 height 9
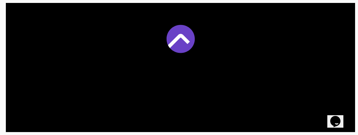
scroll to position [180, 0]
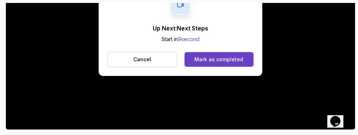
click at [238, 57] on div "Mark as completed" at bounding box center [219, 59] width 49 height 7
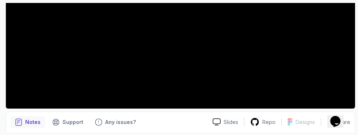
scroll to position [192, 0]
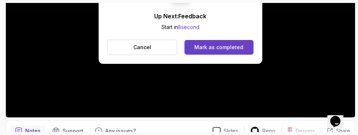
click at [242, 49] on div "Mark as completed" at bounding box center [219, 47] width 49 height 7
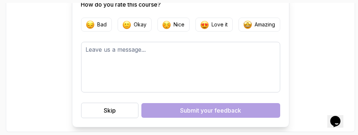
scroll to position [98, 0]
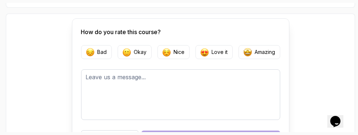
click at [270, 55] on button "Amazing" at bounding box center [260, 52] width 42 height 14
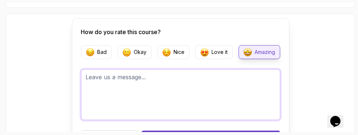
click at [244, 89] on textarea at bounding box center [180, 94] width 199 height 50
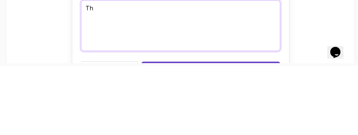
type textarea "T"
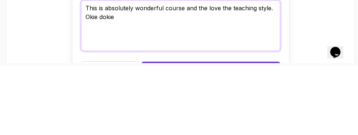
type textarea "This is absolutely wonderful course and the love the teaching style. Okie dokie"
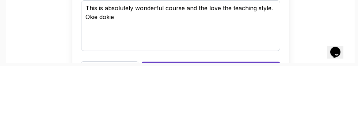
click at [320, 89] on div "How do you rate this course? Bad Okay Nice Love it Amazing This is absolutely w…" at bounding box center [181, 86] width 340 height 136
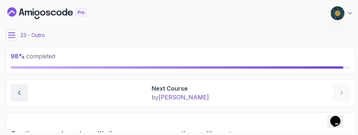
click at [10, 37] on icon at bounding box center [11, 35] width 7 height 5
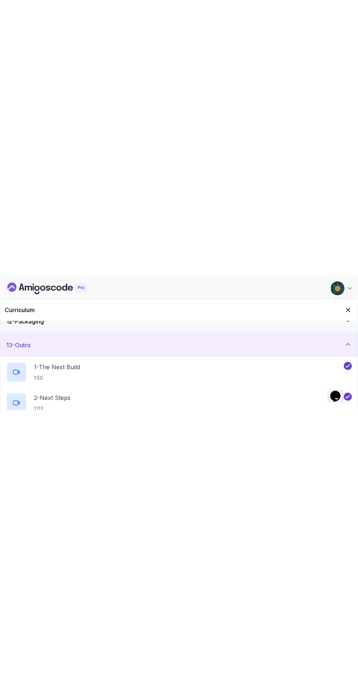
scroll to position [292, 0]
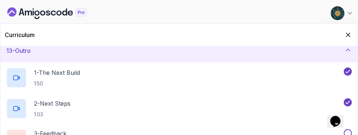
click at [349, 131] on button at bounding box center [348, 133] width 8 height 8
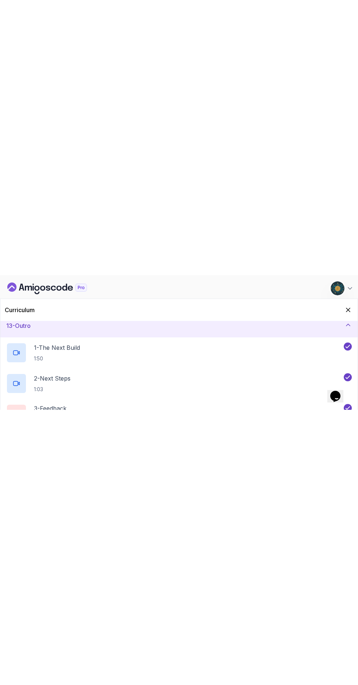
scroll to position [0, 0]
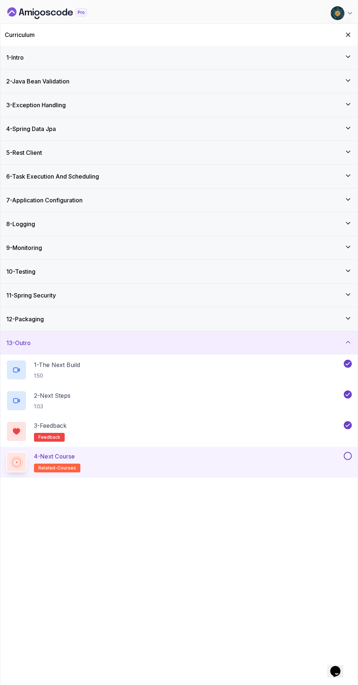
click at [345, 134] on div at bounding box center [348, 456] width 10 height 8
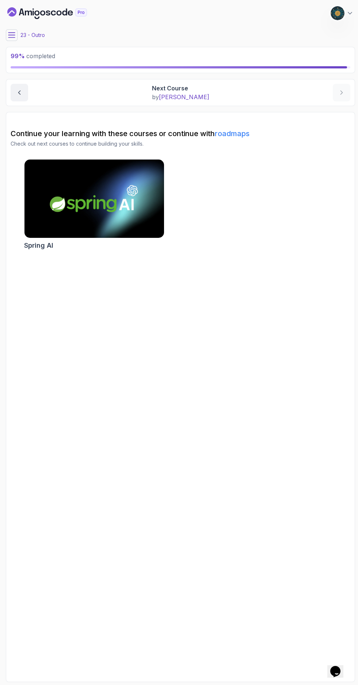
click at [11, 35] on icon at bounding box center [11, 35] width 7 height 5
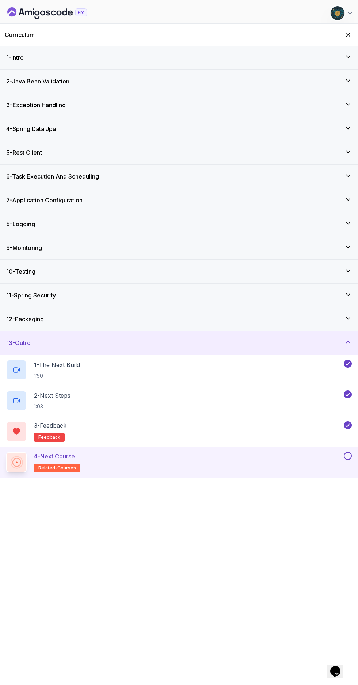
click at [347, 134] on button at bounding box center [348, 456] width 8 height 8
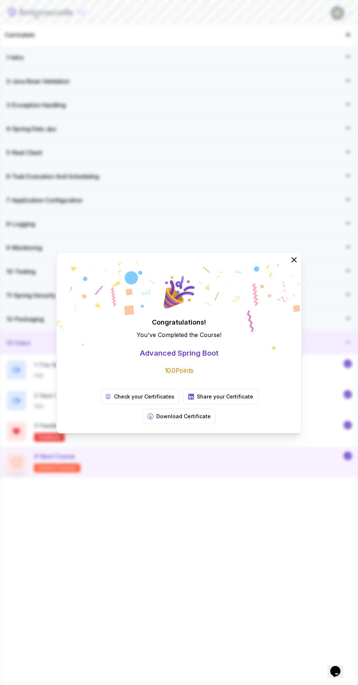
click at [211, 134] on p "Download Certificate" at bounding box center [184, 416] width 54 height 7
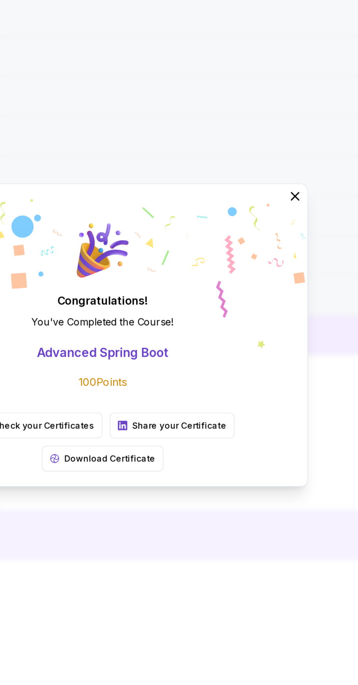
click at [267, 134] on div "3 - Feedback feedback" at bounding box center [174, 431] width 336 height 20
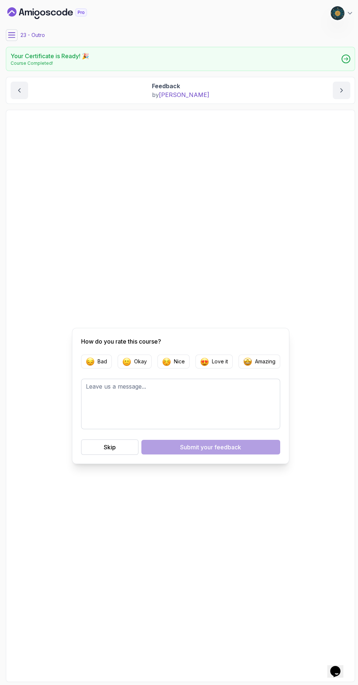
click at [346, 59] on icon at bounding box center [347, 58] width 4 height 3
click at [55, 13] on icon "Dashboard" at bounding box center [47, 13] width 80 height 12
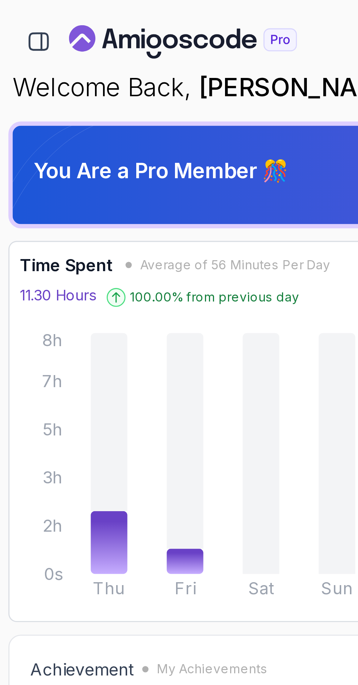
click at [13, 13] on icon "button" at bounding box center [14, 15] width 8 height 8
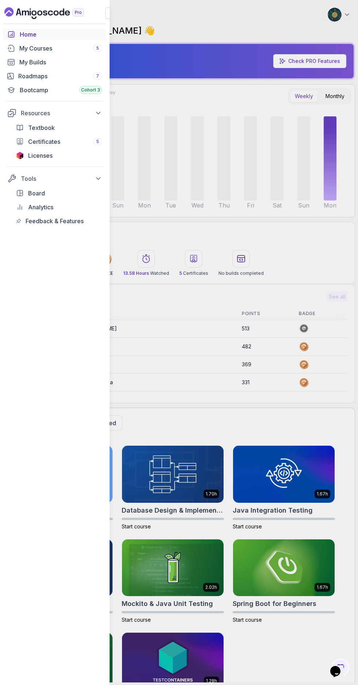
click at [57, 134] on span "Certificates" at bounding box center [44, 141] width 32 height 9
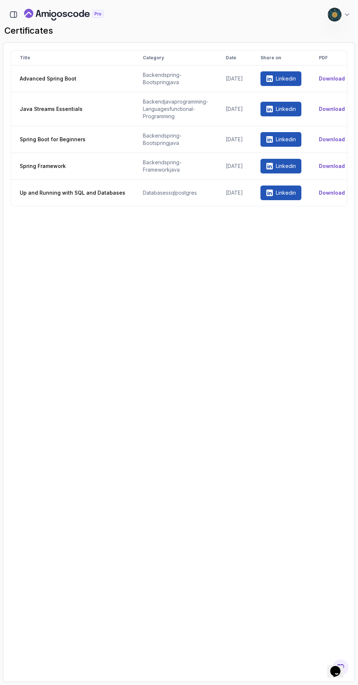
click at [336, 79] on button "Download" at bounding box center [332, 78] width 26 height 7
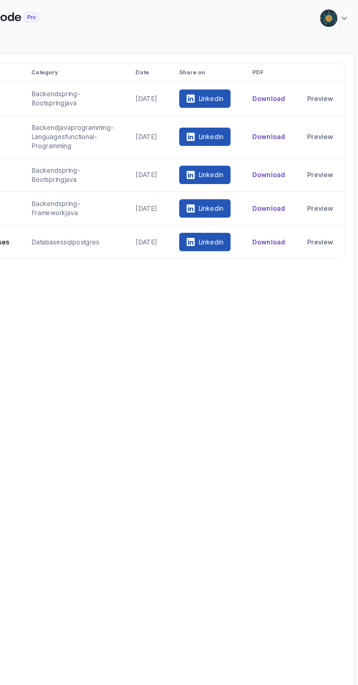
scroll to position [0, 49]
